Goal: Task Accomplishment & Management: Complete application form

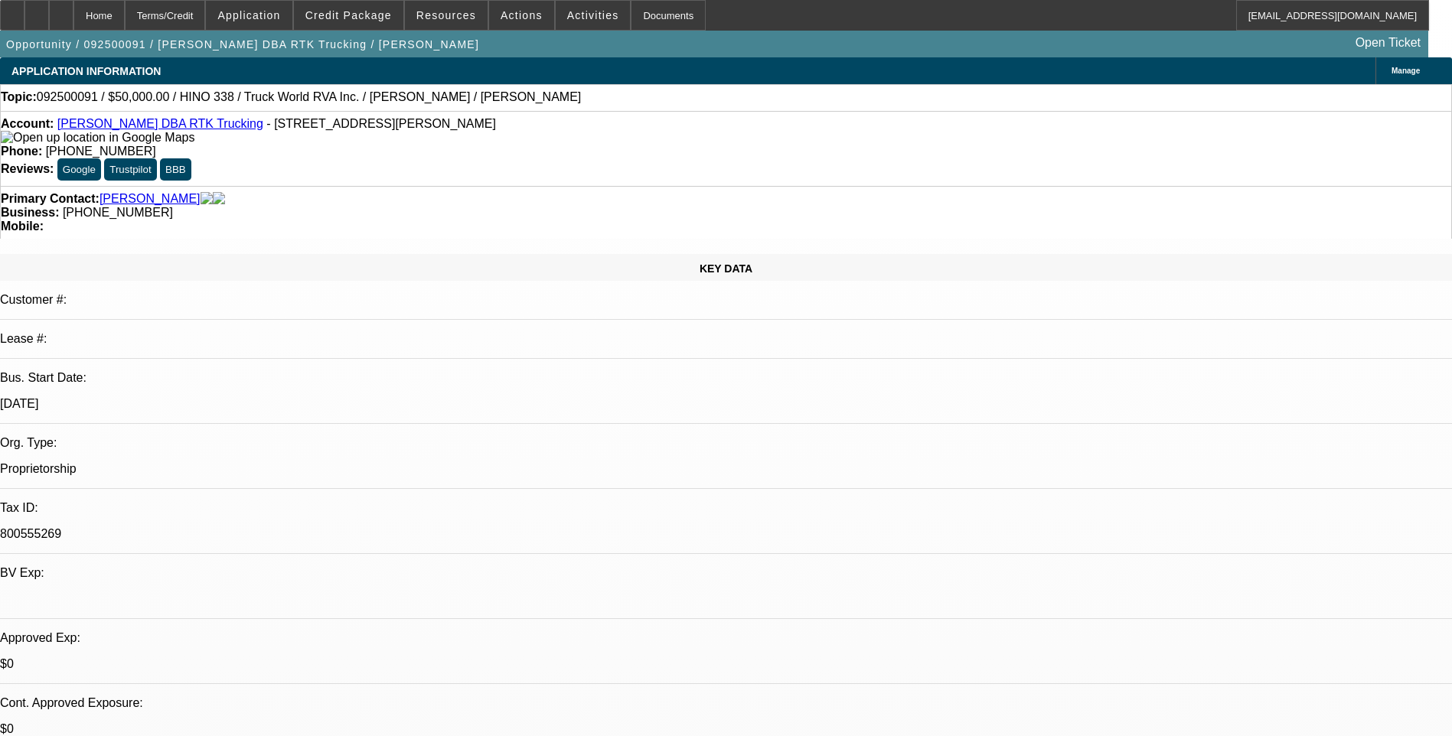
select select "0"
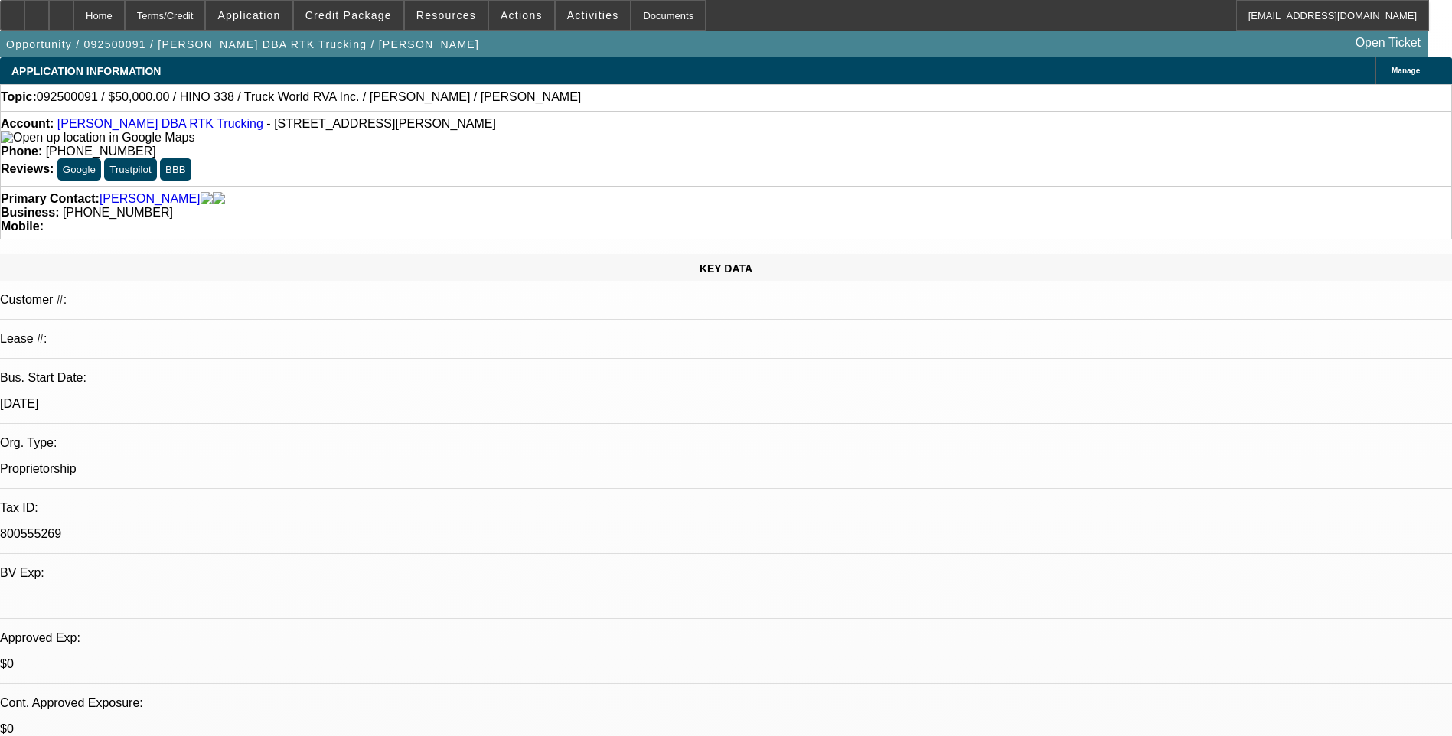
select select "0"
select select "1"
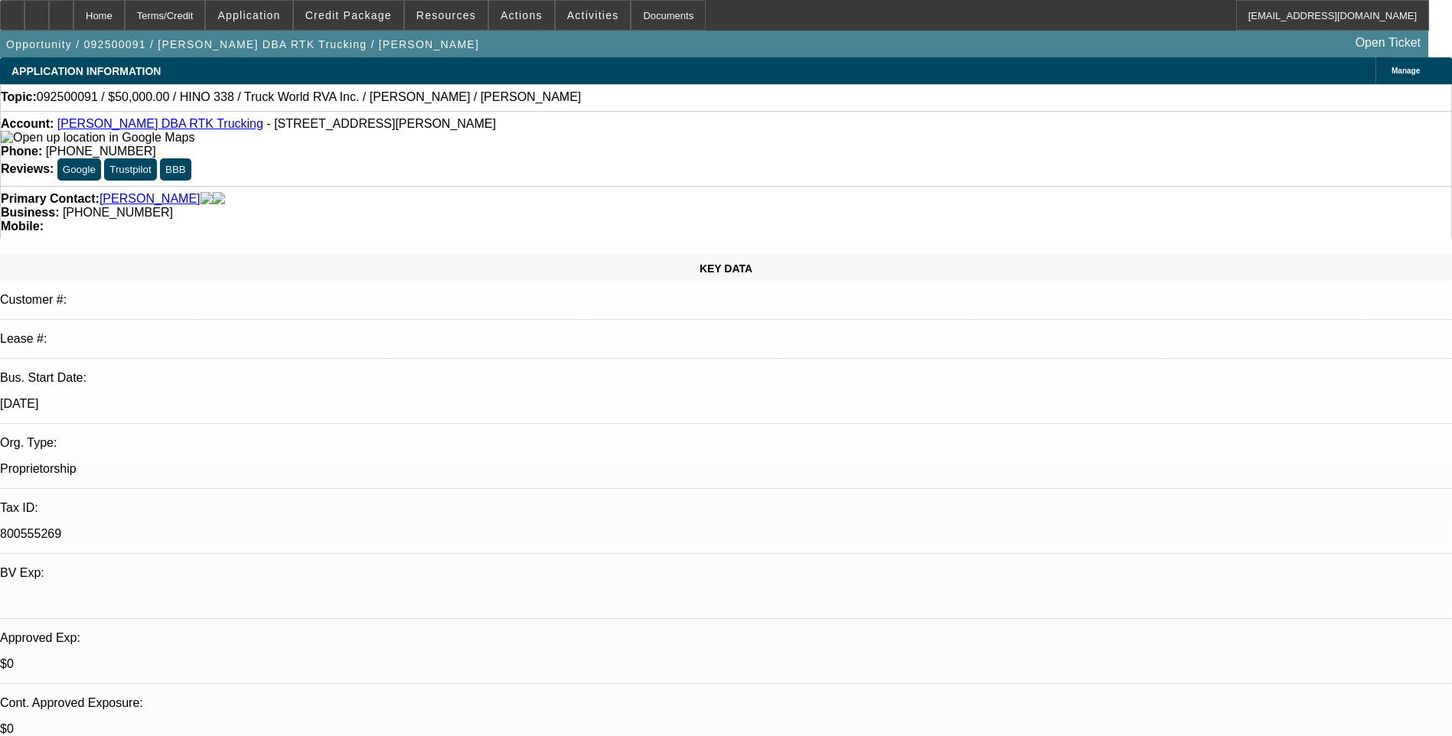
select select "1"
select select "6"
select select "1"
select select "6"
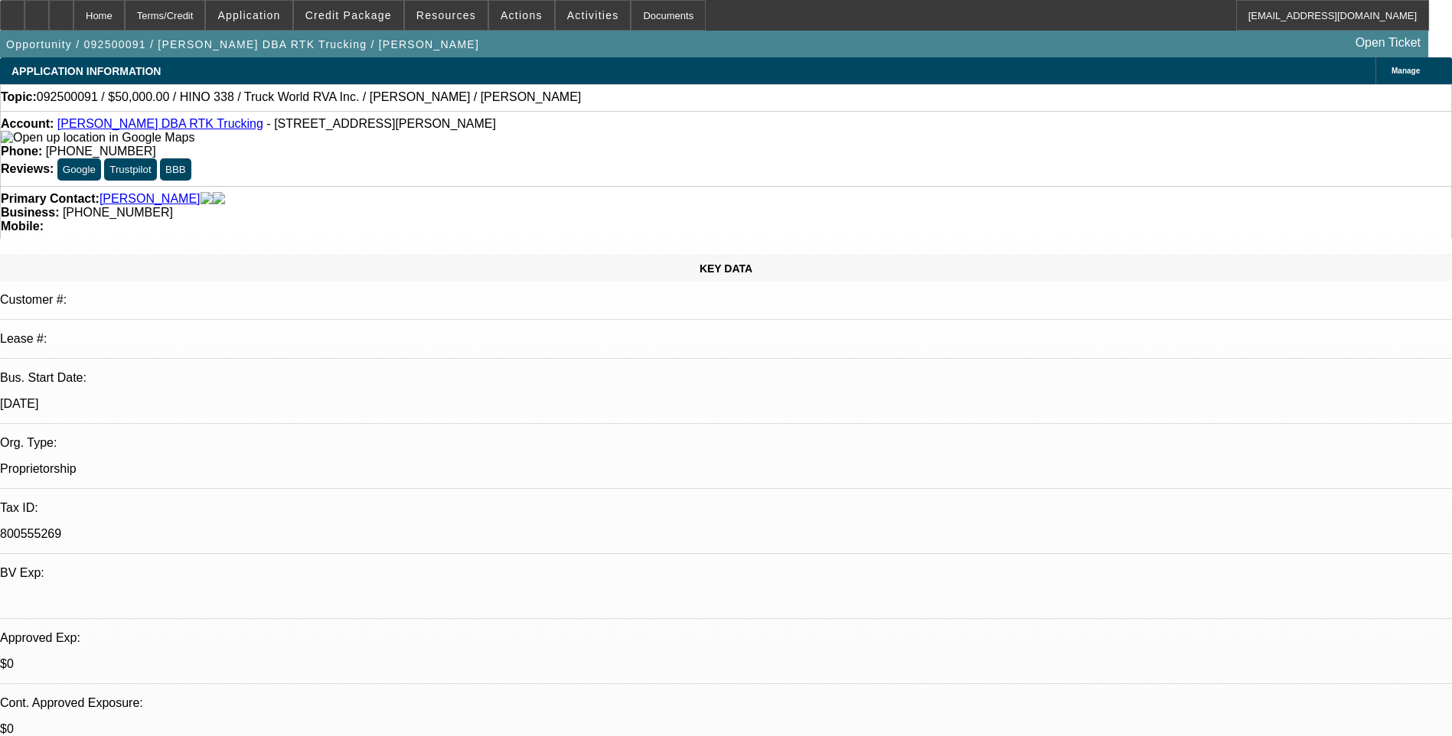
select select "1"
select select "6"
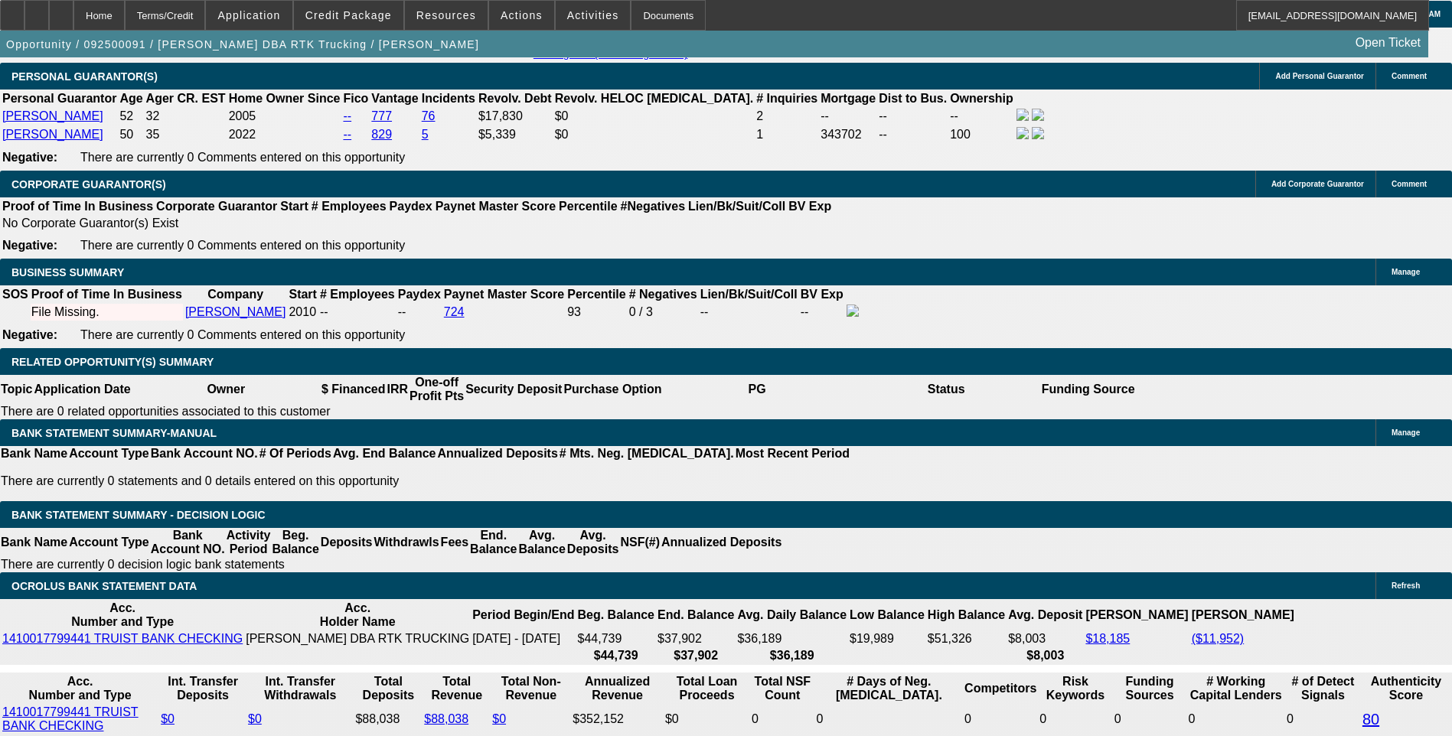
scroll to position [2296, 0]
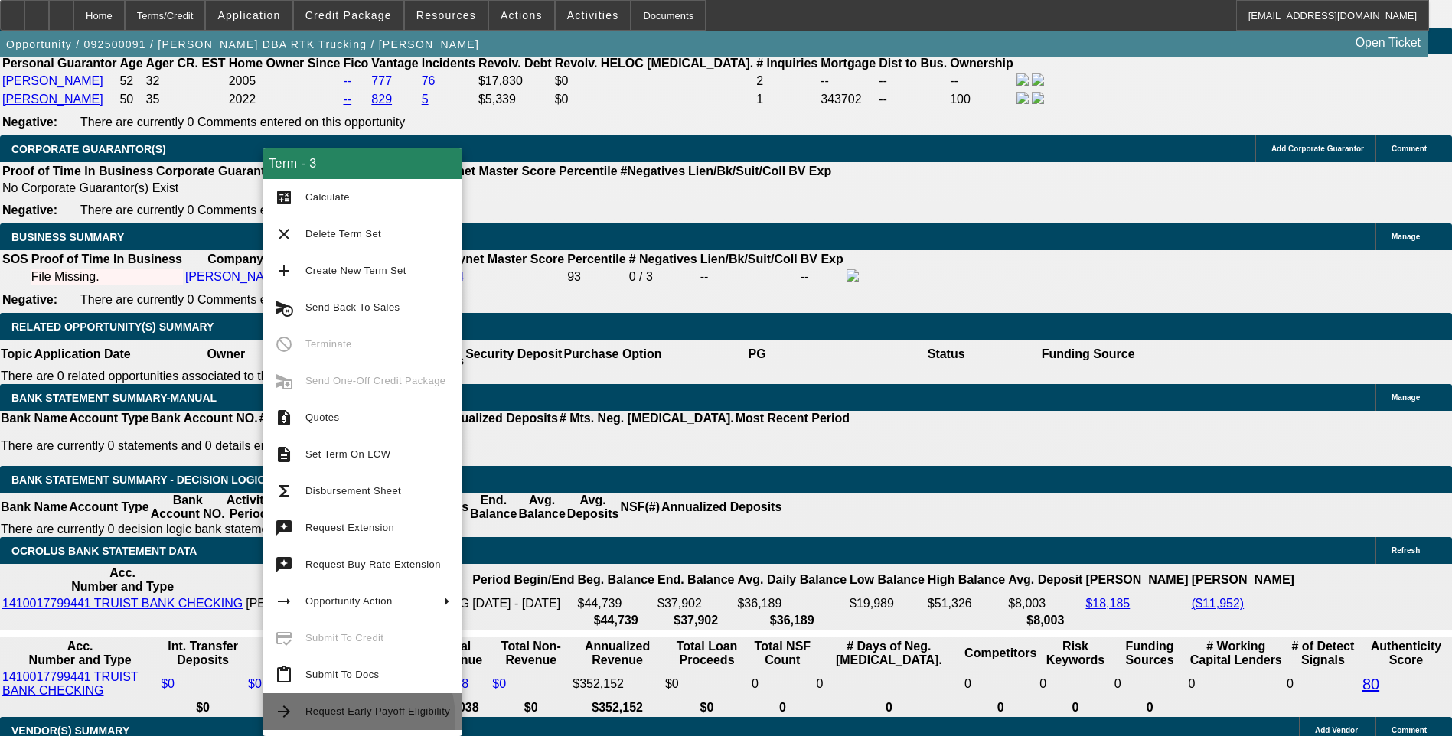
click at [347, 719] on span "Request Early Payoff Eligibility" at bounding box center [377, 711] width 145 height 18
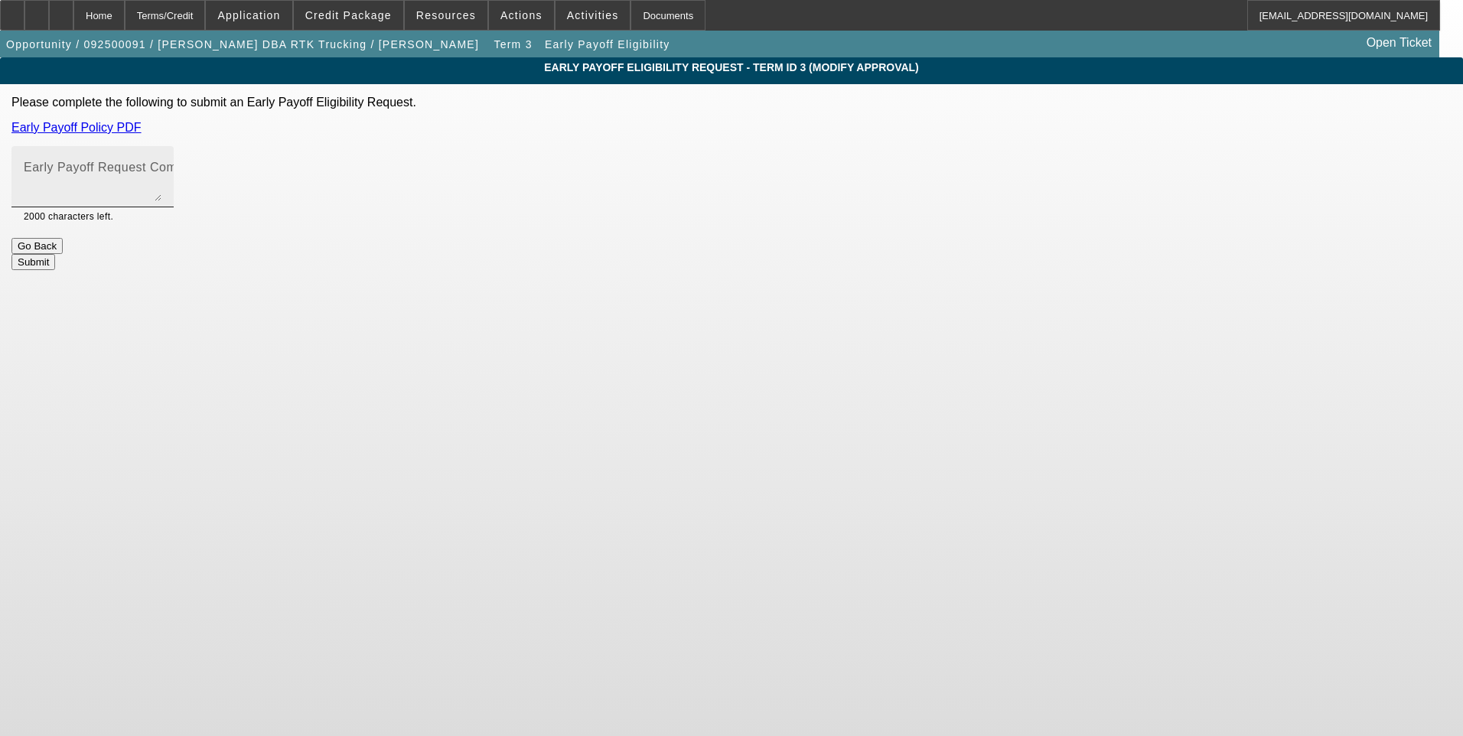
click at [206, 171] on mat-label "Early Payoff Request Comment" at bounding box center [115, 167] width 182 height 13
click at [161, 171] on textarea "Early Payoff Request Comment" at bounding box center [93, 183] width 138 height 37
type textarea "Customer is requesting early payoff. Deal is ready for docs upon approval. Than…"
click at [55, 255] on button "Submit" at bounding box center [33, 262] width 44 height 16
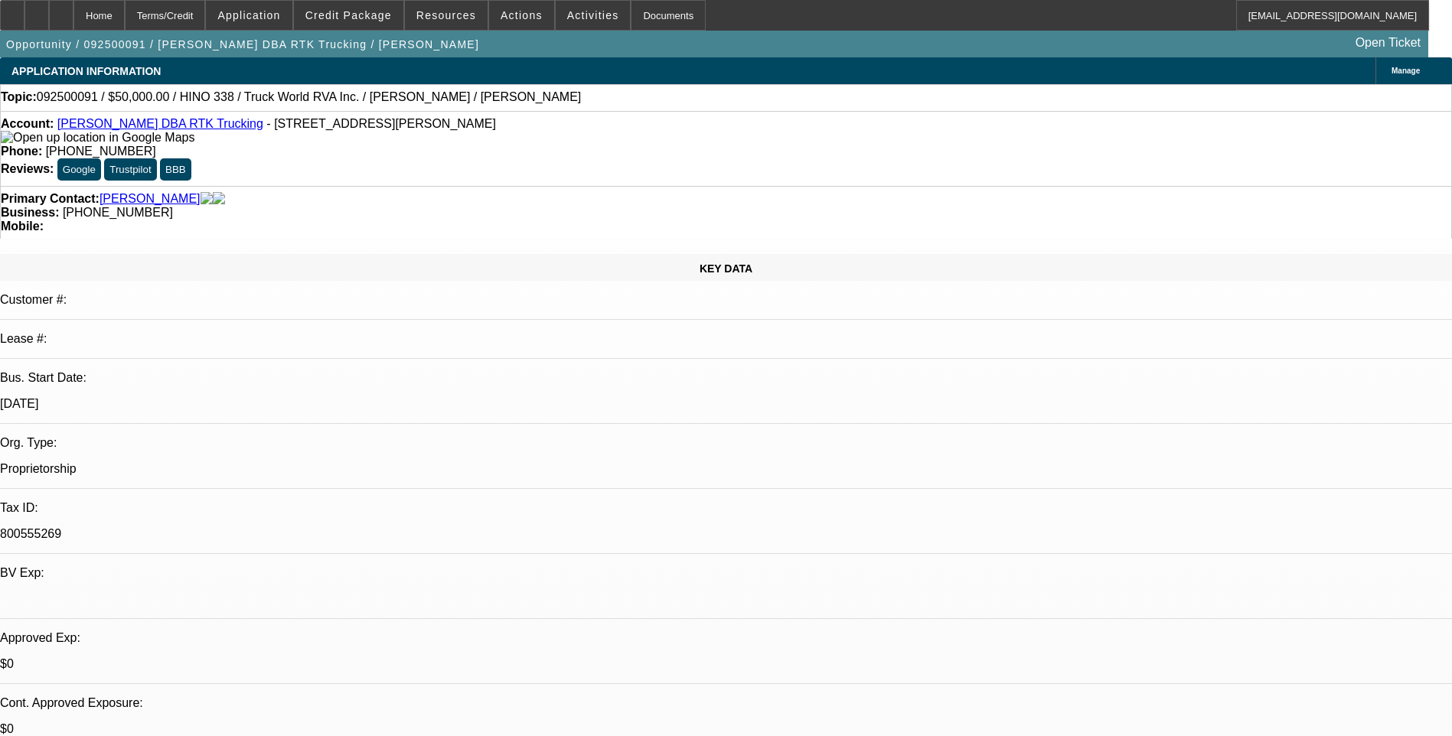
select select "0"
select select "6"
select select "0"
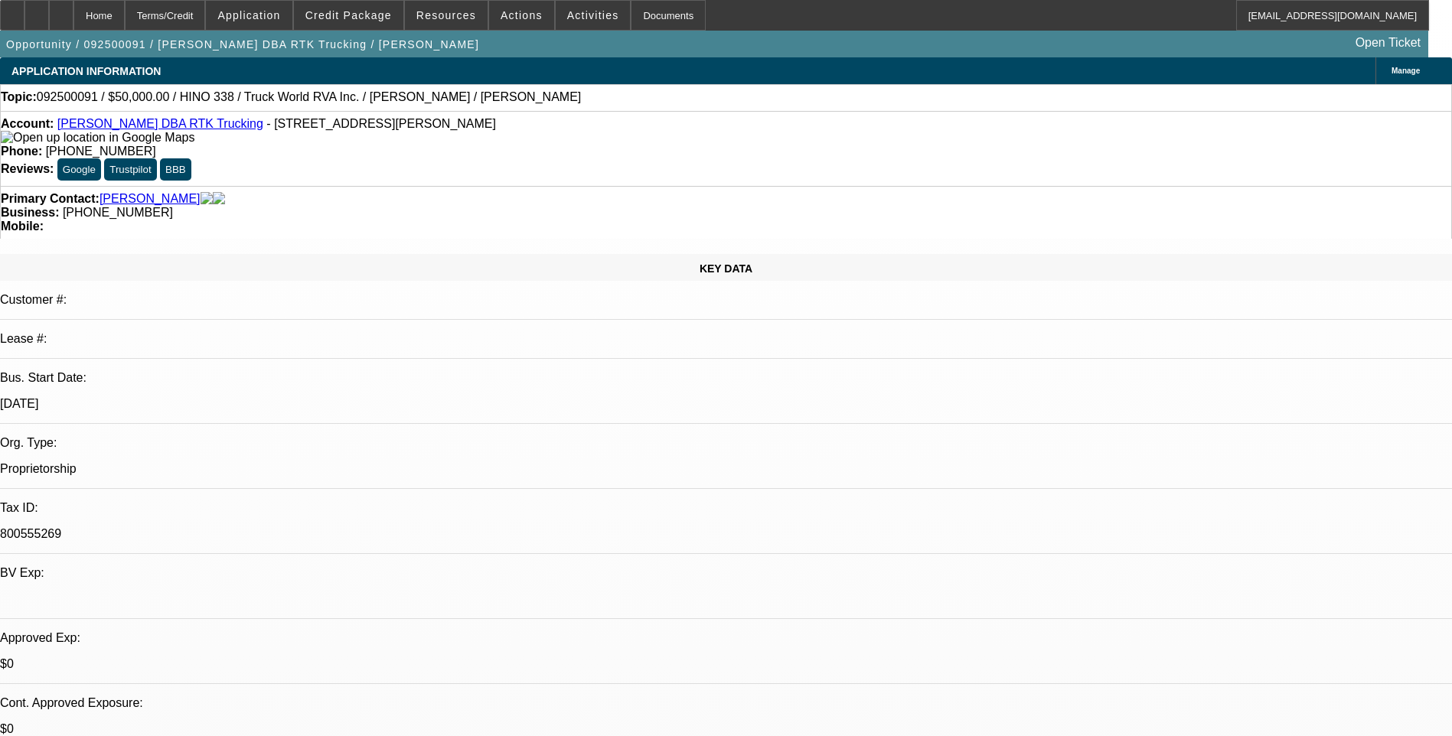
select select "0"
select select "6"
select select "0"
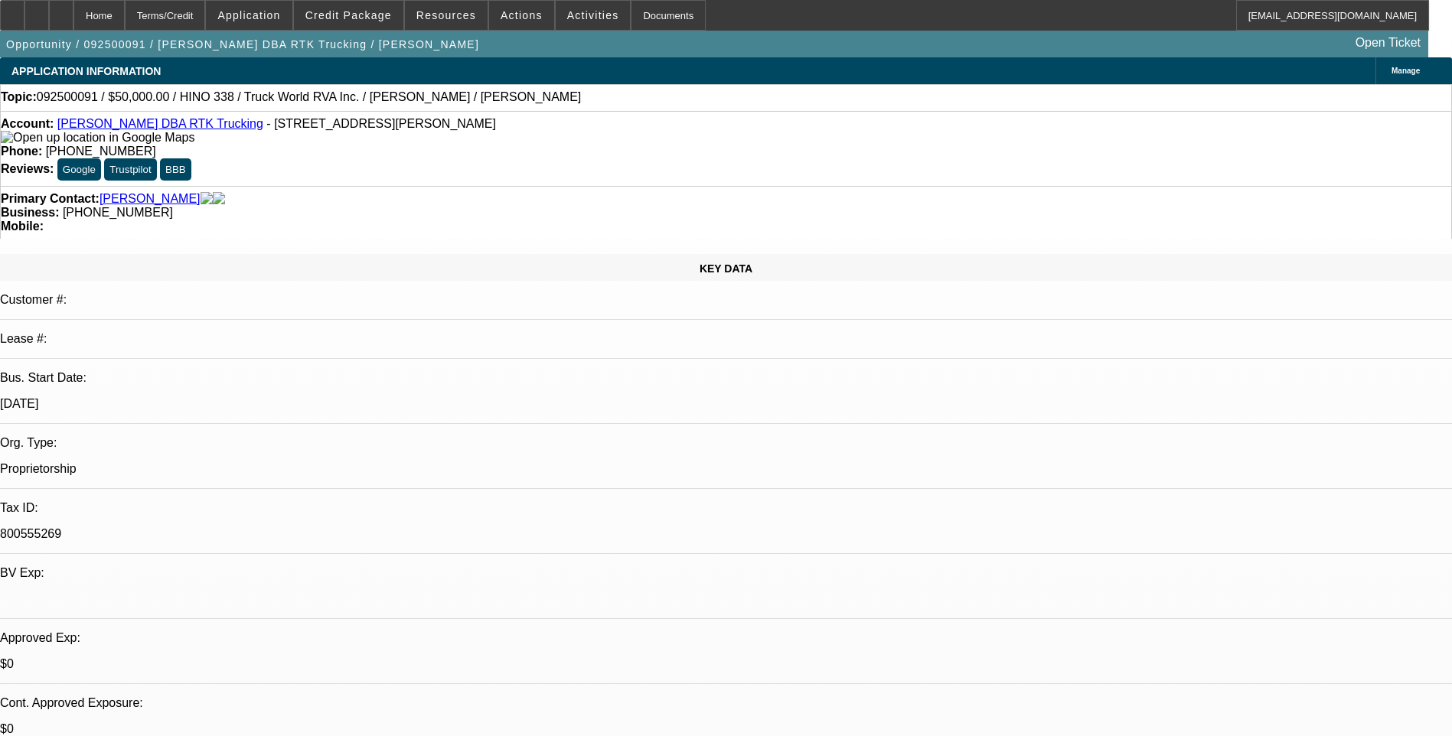
select select "0"
select select "6"
